Goal: Information Seeking & Learning: Learn about a topic

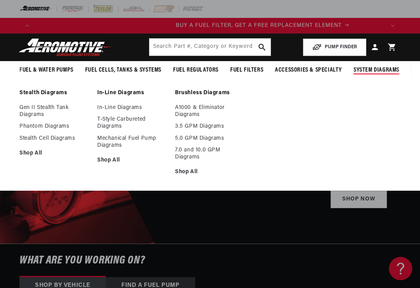
scroll to position [0, 350]
click at [36, 93] on link "Stealth Diagrams" at bounding box center [54, 93] width 70 height 7
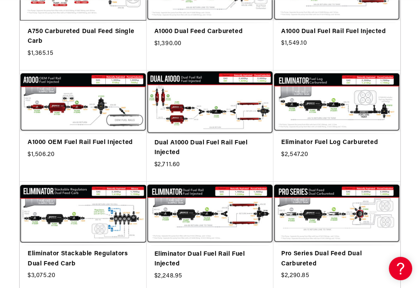
scroll to position [0, 350]
click at [356, 144] on link "Eliminator Fuel Log Carbureted" at bounding box center [336, 143] width 111 height 10
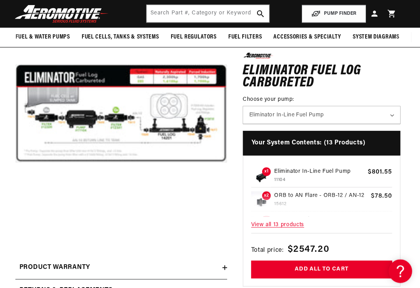
scroll to position [101, 0]
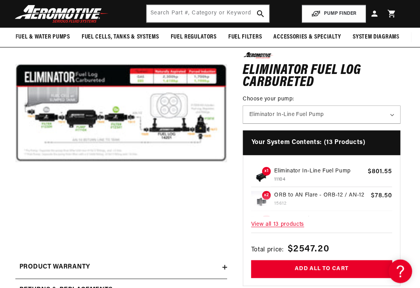
click at [290, 223] on span "View all 13 products" at bounding box center [323, 222] width 140 height 17
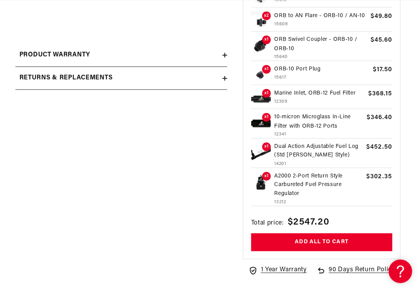
scroll to position [312, 0]
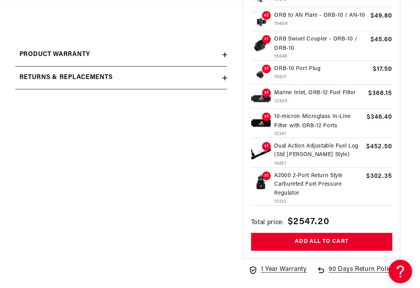
click at [302, 170] on p "A2000 2-Port Return Style Carbureted Fuel Pressure Regulator" at bounding box center [320, 183] width 88 height 26
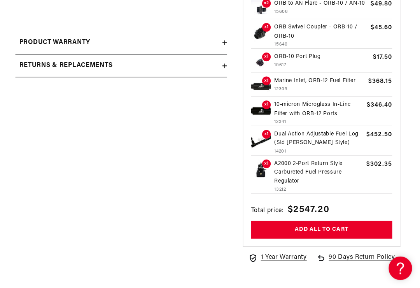
scroll to position [0, 701]
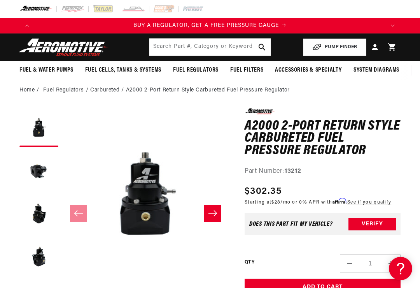
click at [33, 170] on button "Load image 2 in gallery view" at bounding box center [38, 170] width 39 height 39
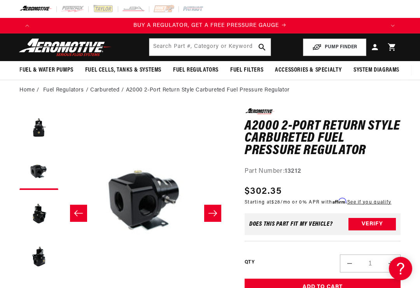
click at [39, 217] on button "Load image 3 in gallery view" at bounding box center [38, 213] width 39 height 39
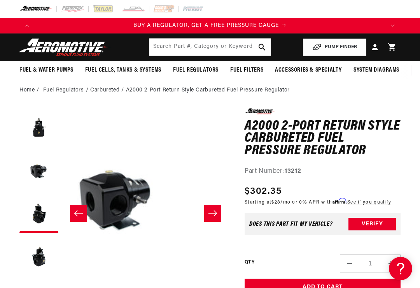
scroll to position [0, 334]
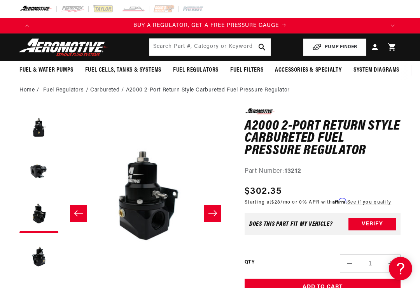
click at [37, 260] on button "Load image 4 in gallery view" at bounding box center [38, 256] width 39 height 39
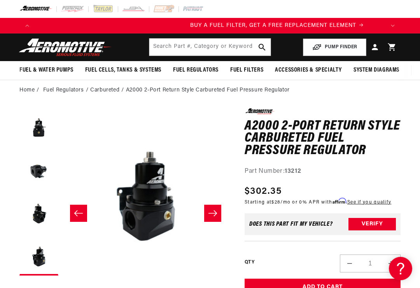
scroll to position [0, 350]
click at [35, 129] on button "Load image 1 in gallery view" at bounding box center [38, 127] width 39 height 39
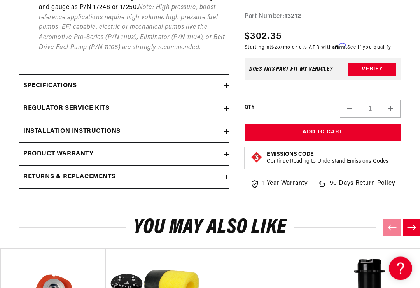
scroll to position [0, 0]
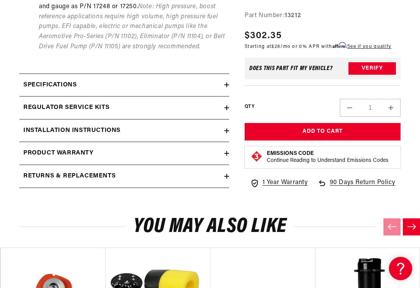
click at [60, 171] on h2 "Returns & replacements" at bounding box center [69, 176] width 92 height 10
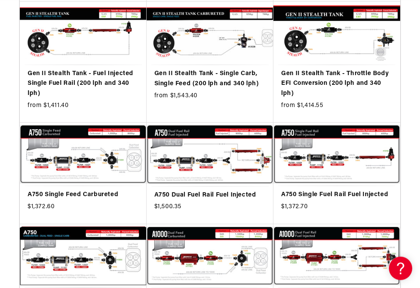
scroll to position [292, 0]
click at [86, 190] on link "A750 Single Feed Carbureted" at bounding box center [83, 195] width 111 height 10
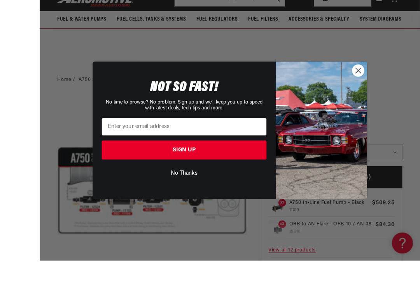
scroll to position [99, 0]
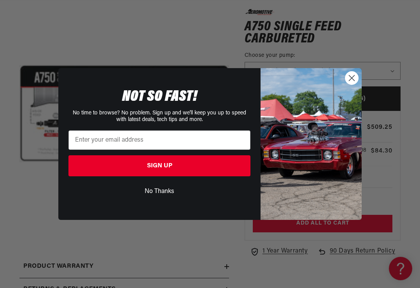
click at [353, 82] on circle "Close dialog" at bounding box center [352, 78] width 13 height 13
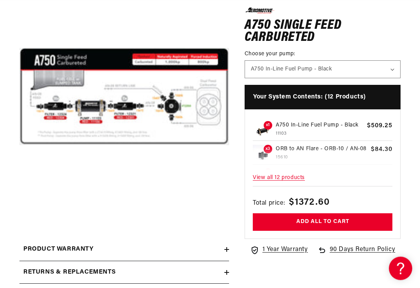
scroll to position [0, 0]
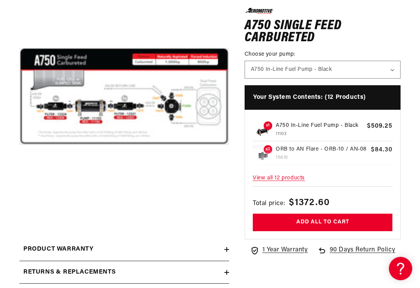
click at [284, 177] on span "View all 12 products" at bounding box center [323, 178] width 140 height 17
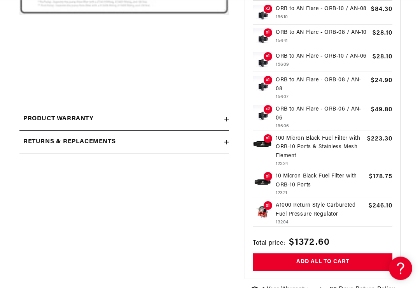
scroll to position [247, 0]
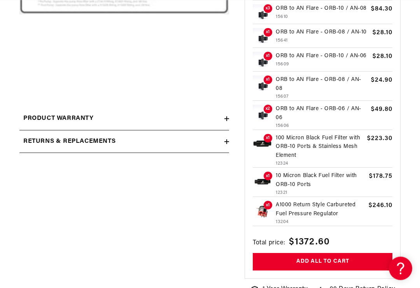
click at [327, 201] on p "A1000 Return Style Carbureted Fuel Pressure Regulator" at bounding box center [321, 210] width 90 height 18
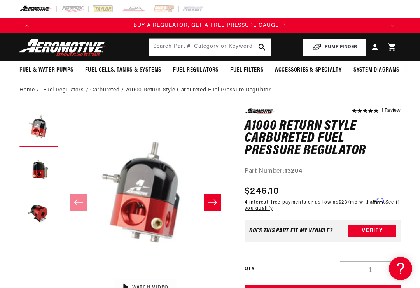
click at [37, 170] on button "Load image 2 in gallery view" at bounding box center [38, 170] width 39 height 39
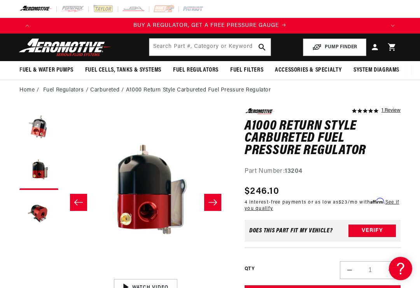
click at [33, 208] on button "Load image 3 in gallery view" at bounding box center [38, 213] width 39 height 39
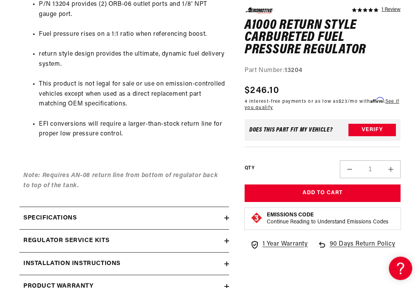
scroll to position [451, 0]
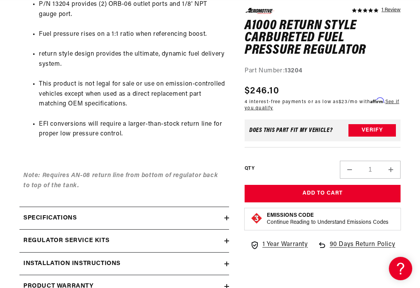
click at [67, 213] on h2 "Specifications" at bounding box center [49, 218] width 53 height 10
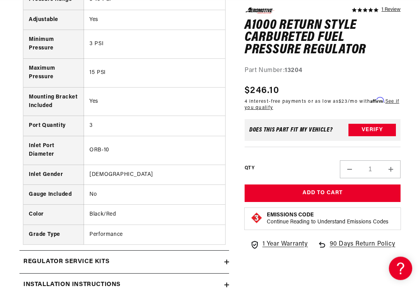
scroll to position [0, 0]
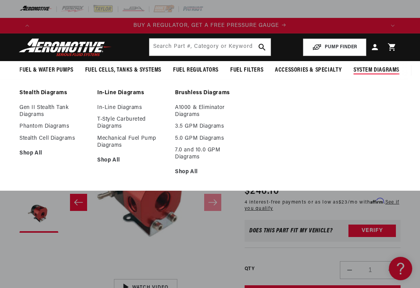
click at [47, 139] on link "Stealth Cell Diagrams" at bounding box center [54, 138] width 70 height 7
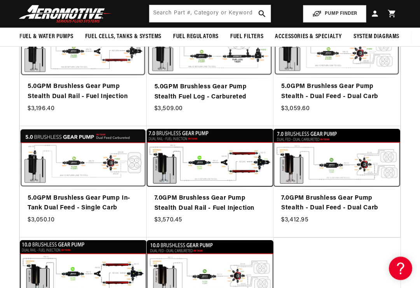
scroll to position [506, 0]
click at [70, 193] on link "5.0GPM Brushless Gear Pump In-Tank Dual Feed - Single Carb" at bounding box center [83, 203] width 111 height 20
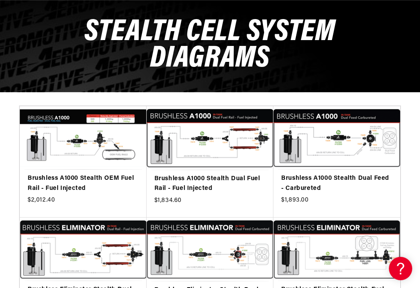
scroll to position [0, 0]
click at [316, 179] on link "Brushless A1000 Stealth Dual Feed - Carbureted" at bounding box center [336, 184] width 111 height 20
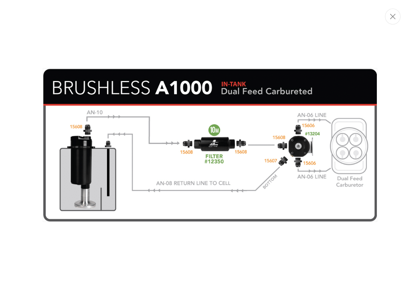
click at [376, 115] on img "Media gallery" at bounding box center [210, 145] width 335 height 154
click at [394, 19] on icon "Close" at bounding box center [392, 17] width 5 height 6
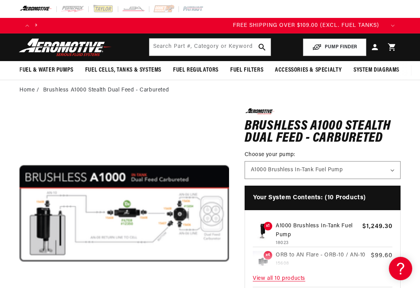
scroll to position [0, 1051]
click at [325, 229] on p "A1000 Brushless In-Tank Fuel Pump" at bounding box center [317, 231] width 83 height 18
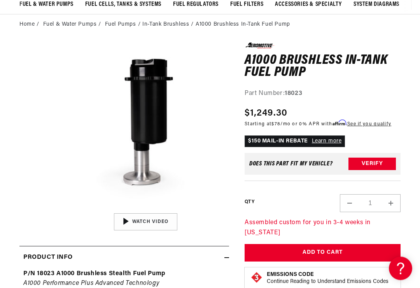
scroll to position [66, 0]
click at [129, 223] on div "04:34" at bounding box center [146, 222] width 118 height 66
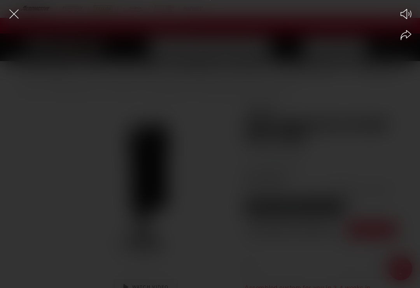
scroll to position [0, 0]
click at [388, 111] on div "Play Mute Share" at bounding box center [210, 144] width 420 height 288
click at [314, 157] on div "Play Mute Share" at bounding box center [210, 144] width 420 height 288
click at [193, 183] on div "Play Mute Share" at bounding box center [210, 144] width 420 height 288
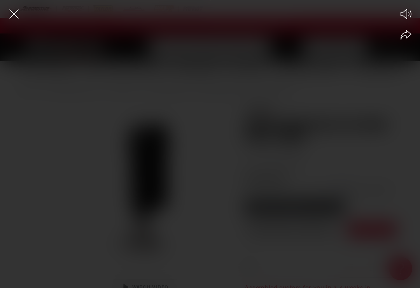
click at [408, 16] on icon "Mute video" at bounding box center [406, 14] width 11 height 10
click at [408, 16] on icon "Unmute video" at bounding box center [407, 13] width 12 height 11
click at [409, 40] on icon "Share video" at bounding box center [406, 35] width 11 height 11
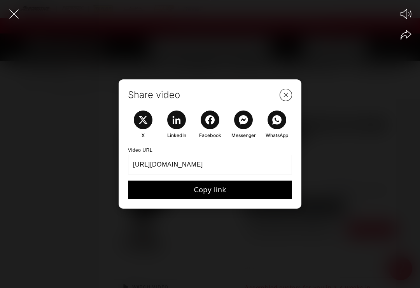
scroll to position [0, 701]
click at [84, 157] on div "Share video X LinkedIn Facebook Messenger WhatsApp Video URL https://aeromotive…" at bounding box center [210, 144] width 420 height 288
click at [92, 159] on div "Share video X LinkedIn Facebook Messenger WhatsApp Video URL https://aeromotive…" at bounding box center [210, 144] width 420 height 288
click at [17, 16] on icon "Close the video player" at bounding box center [13, 13] width 17 height 17
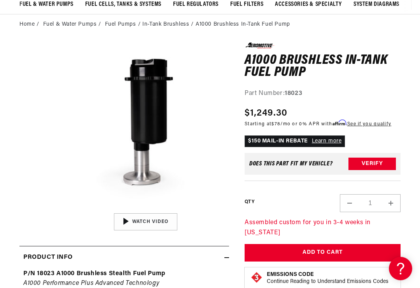
click at [135, 224] on div "04:34" at bounding box center [146, 222] width 118 height 66
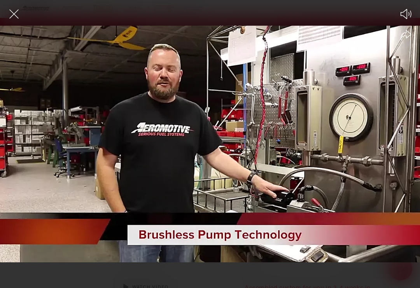
scroll to position [0, 1051]
click at [67, 175] on div at bounding box center [210, 157] width 420 height 261
click at [12, 10] on icon "Close the video player" at bounding box center [13, 13] width 17 height 17
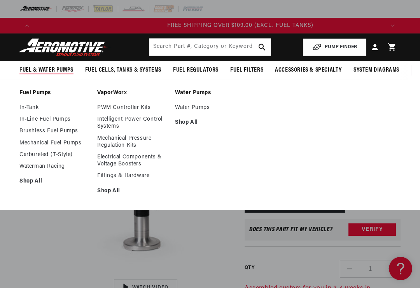
scroll to position [0, 1051]
click at [188, 122] on link "Shop All" at bounding box center [210, 122] width 70 height 7
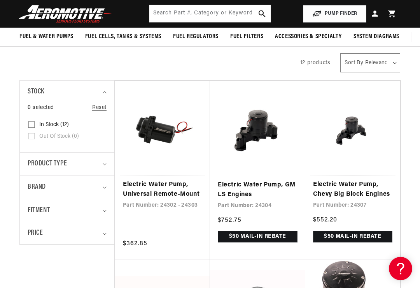
click at [81, 224] on summary "Price" at bounding box center [67, 233] width 79 height 22
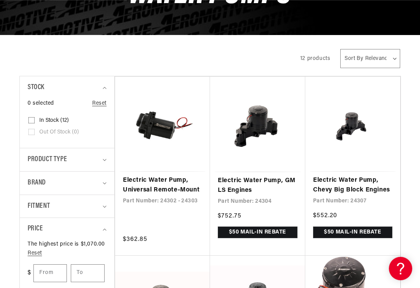
click at [137, 183] on link "Electric Water Pump, Universal Remote-Mount" at bounding box center [162, 186] width 79 height 20
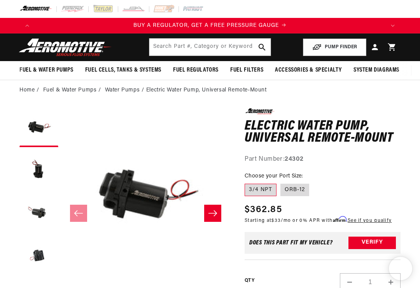
click at [32, 166] on button "Load image 2 in gallery view" at bounding box center [38, 170] width 39 height 39
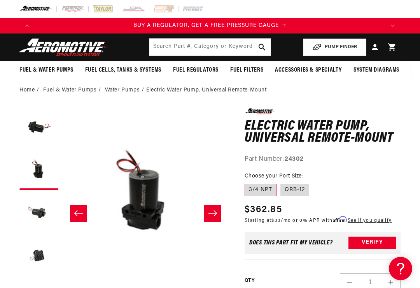
click at [33, 215] on button "Load image 3 in gallery view" at bounding box center [38, 213] width 39 height 39
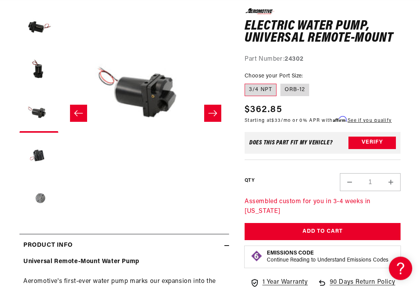
scroll to position [100, 0]
click at [38, 155] on button "Load image 4 in gallery view" at bounding box center [38, 156] width 39 height 39
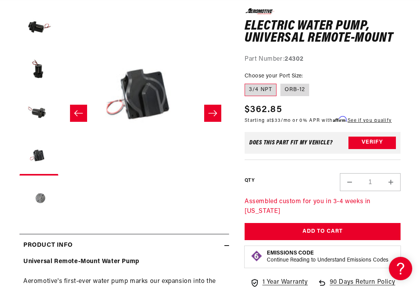
scroll to position [0, 701]
click at [38, 197] on button "Load image 5 in gallery view" at bounding box center [38, 198] width 39 height 39
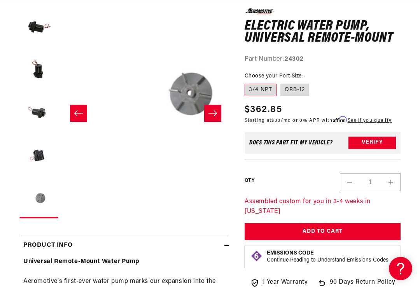
scroll to position [0, 668]
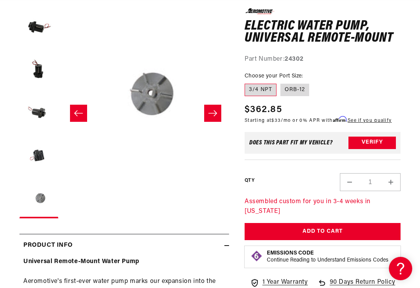
click at [297, 88] on label "ORB-12" at bounding box center [295, 90] width 29 height 12
click at [281, 83] on input "ORB-12" at bounding box center [281, 82] width 0 height 0
radio input "true"
click at [22, 130] on button "Load image 3 in gallery view" at bounding box center [38, 113] width 39 height 39
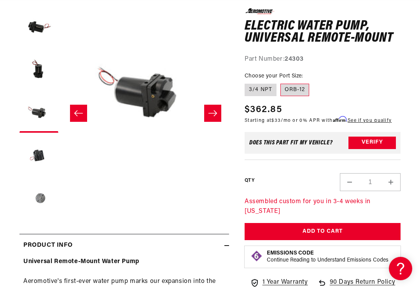
scroll to position [0, 1051]
click at [28, 69] on button "Load image 2 in gallery view" at bounding box center [38, 70] width 39 height 39
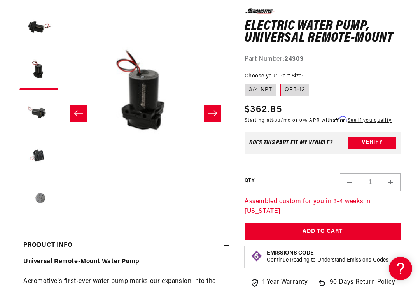
click at [33, 30] on button "Load image 1 in gallery view" at bounding box center [38, 27] width 39 height 39
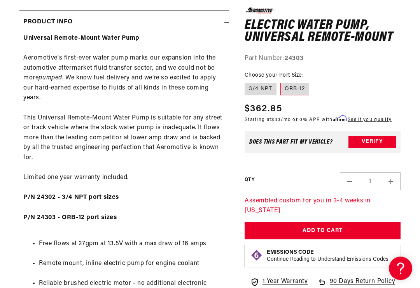
scroll to position [0, 0]
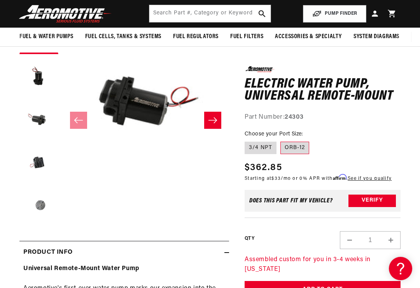
click at [38, 161] on button "Load image 4 in gallery view" at bounding box center [38, 163] width 39 height 39
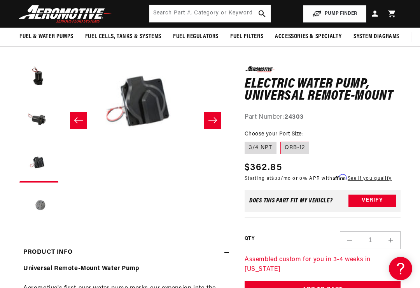
click at [35, 116] on button "Load image 3 in gallery view" at bounding box center [38, 120] width 39 height 39
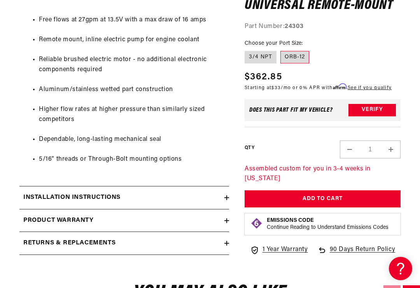
click at [52, 194] on h2 "Installation Instructions" at bounding box center [71, 198] width 97 height 10
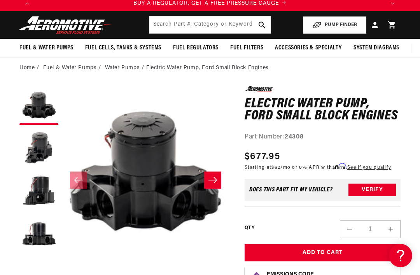
click at [36, 154] on button "Load image 2 in gallery view" at bounding box center [38, 148] width 39 height 39
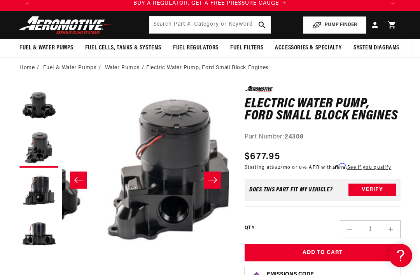
click at [41, 194] on button "Load image 3 in gallery view" at bounding box center [38, 191] width 39 height 39
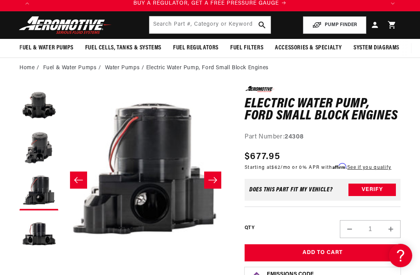
scroll to position [0, 334]
click at [36, 146] on button "Load image 2 in gallery view" at bounding box center [38, 148] width 39 height 39
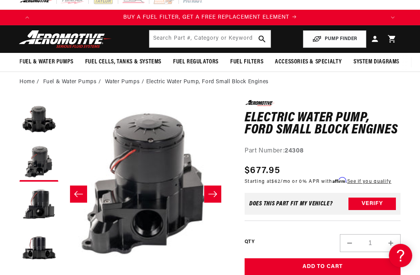
scroll to position [0, 0]
